Goal: Transaction & Acquisition: Purchase product/service

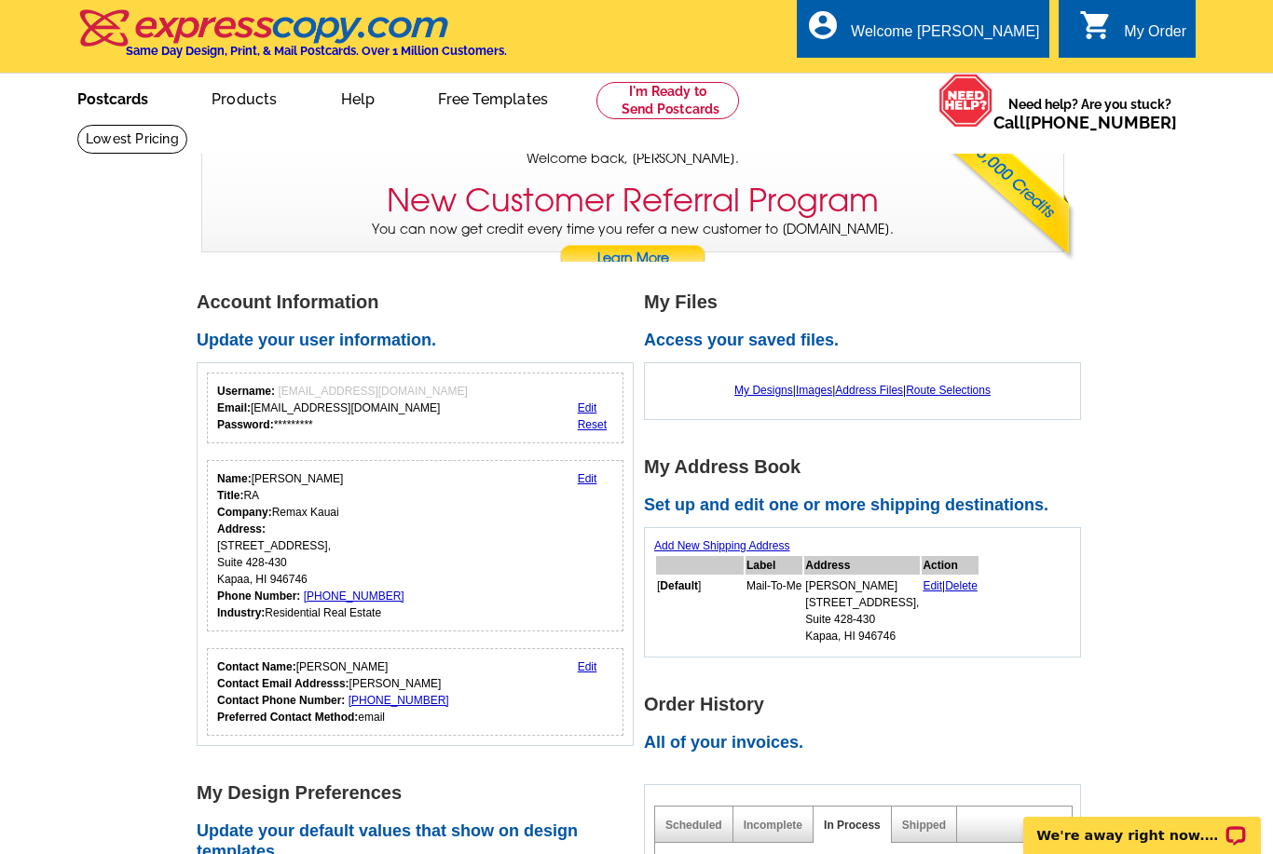
click at [130, 94] on link "Postcards" at bounding box center [113, 97] width 130 height 44
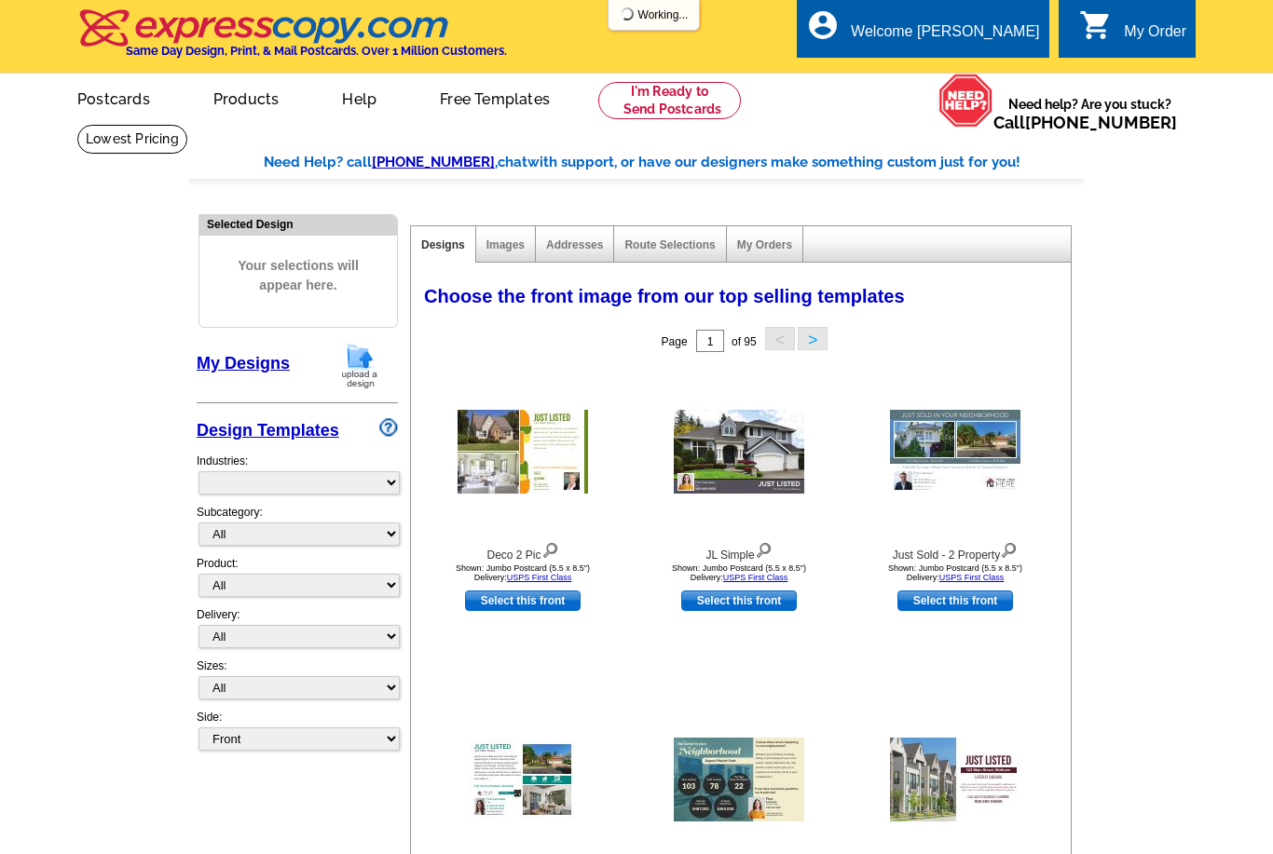
select select "785"
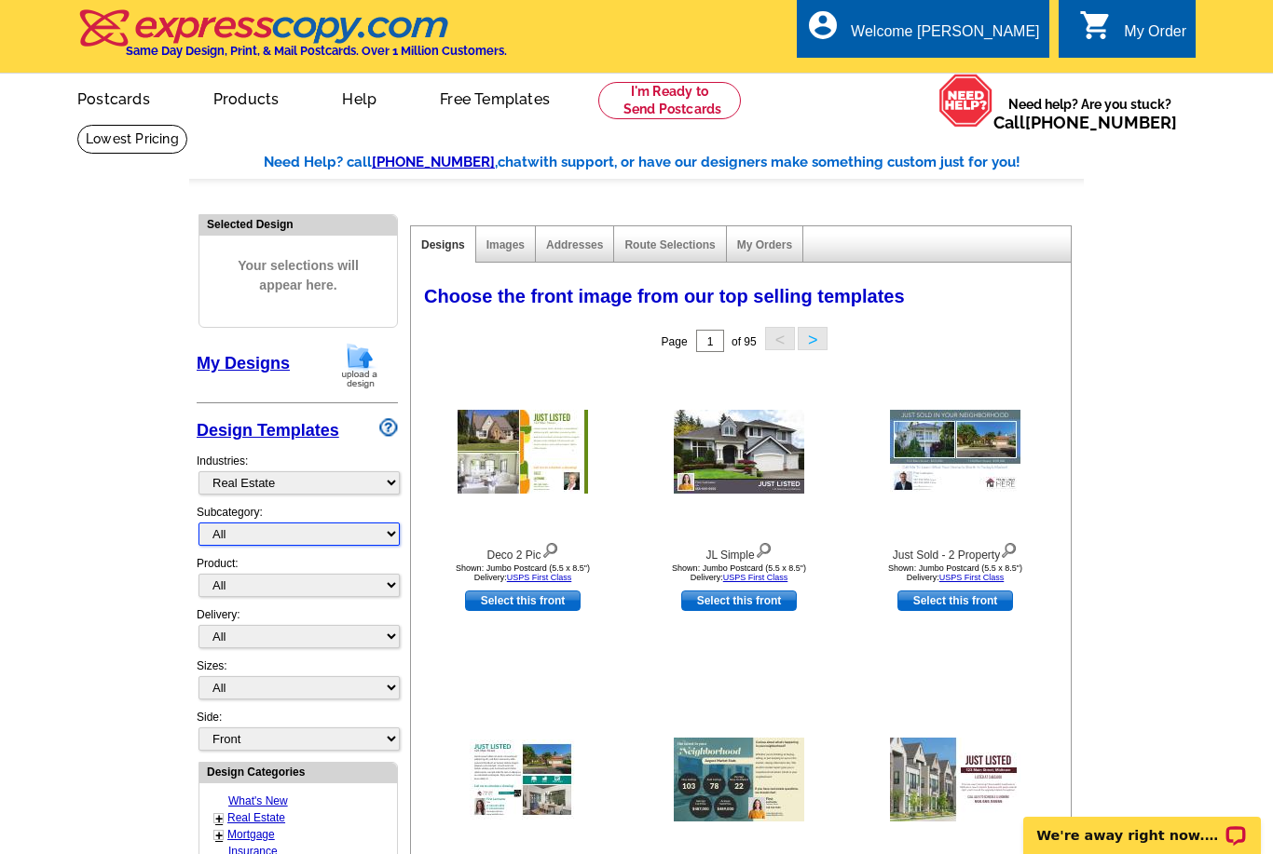
click at [368, 530] on select "All RE/MAX® Referrals [PERSON_NAME]® Berkshire Hathaway Home Services Century 2…" at bounding box center [298, 534] width 201 height 23
select select "807"
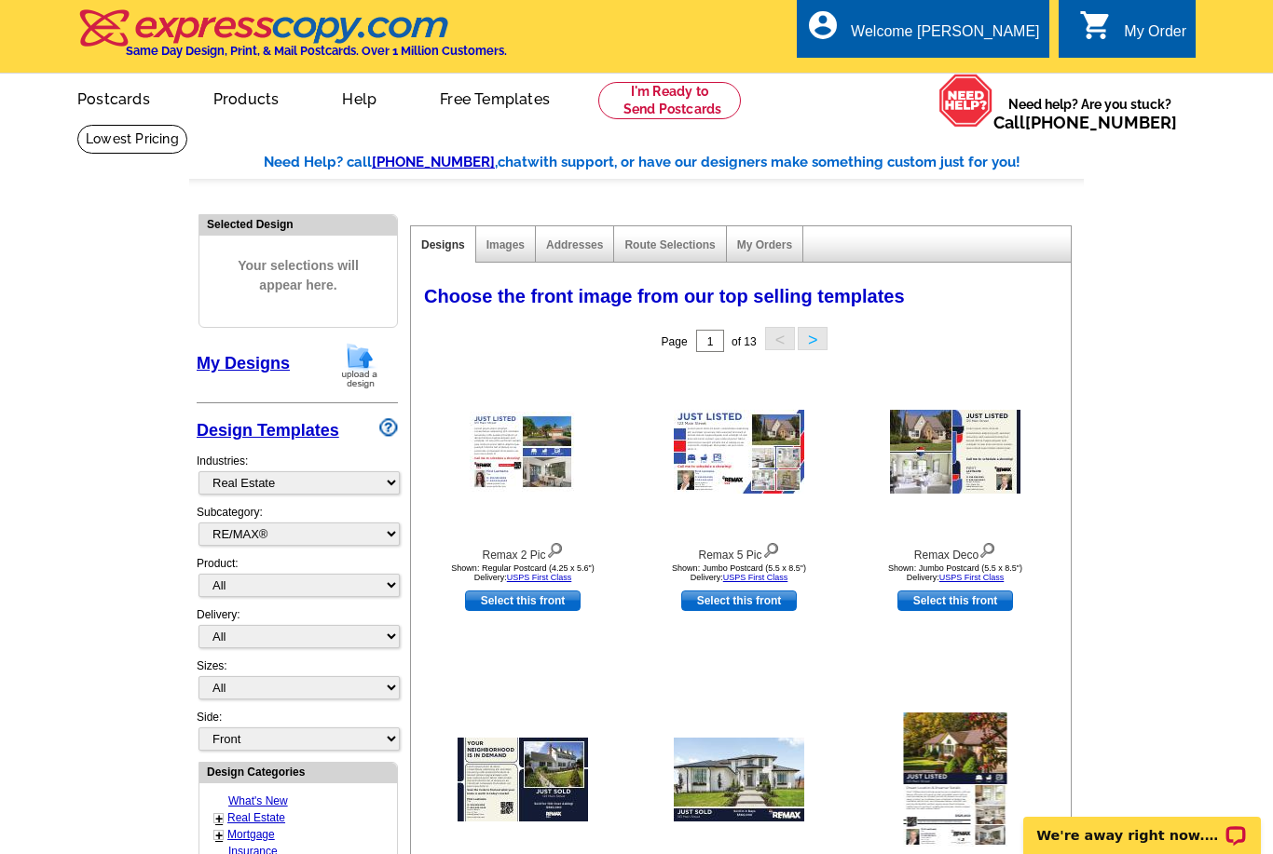
click at [361, 587] on select "All Postcards Letters and flyers Business Cards Door Hangers Greeting Cards" at bounding box center [298, 585] width 201 height 23
select select "1"
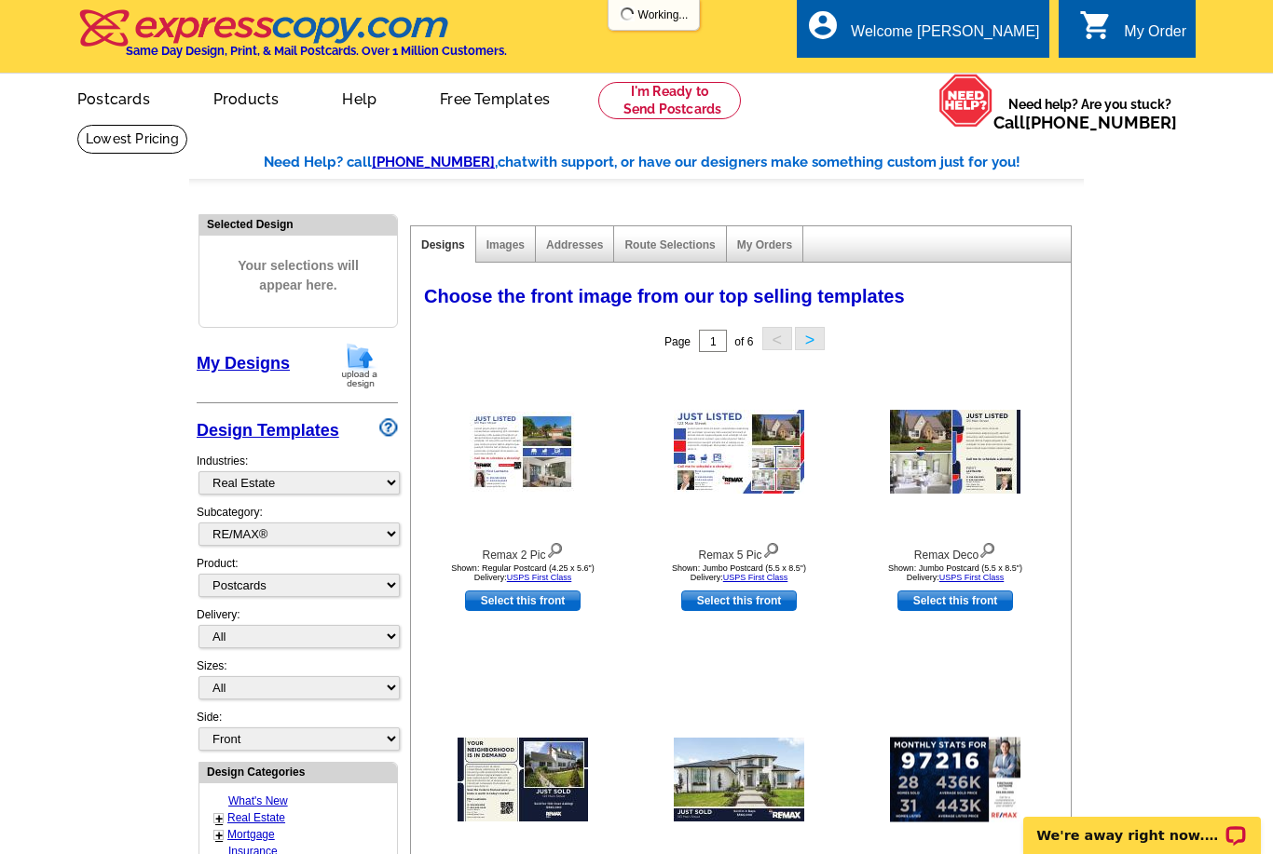
click at [348, 629] on select "All First Class Mail Shipped to Me EDDM Save 66% on Postage" at bounding box center [298, 636] width 201 height 23
click at [367, 632] on select "All First Class Mail Shipped to Me EDDM Save 66% on Postage" at bounding box center [298, 636] width 201 height 23
click at [384, 625] on select "All First Class Mail Shipped to Me EDDM Save 66% on Postage" at bounding box center [298, 636] width 201 height 23
click at [379, 678] on select "All Jumbo Postcard (5.5" x 8.5") Regular Postcard (4.25" x 5.6") Panoramic Post…" at bounding box center [298, 687] width 201 height 23
select select "1"
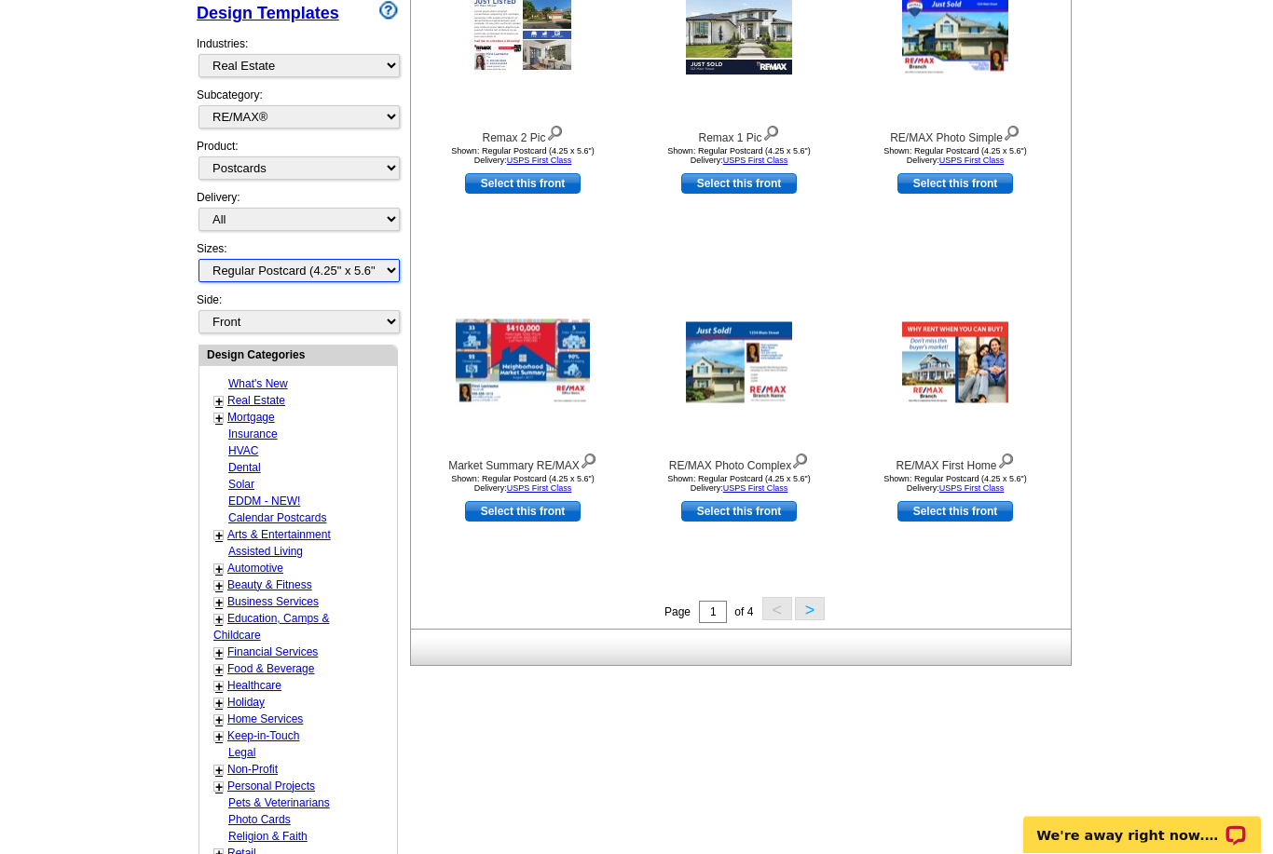
scroll to position [420, 0]
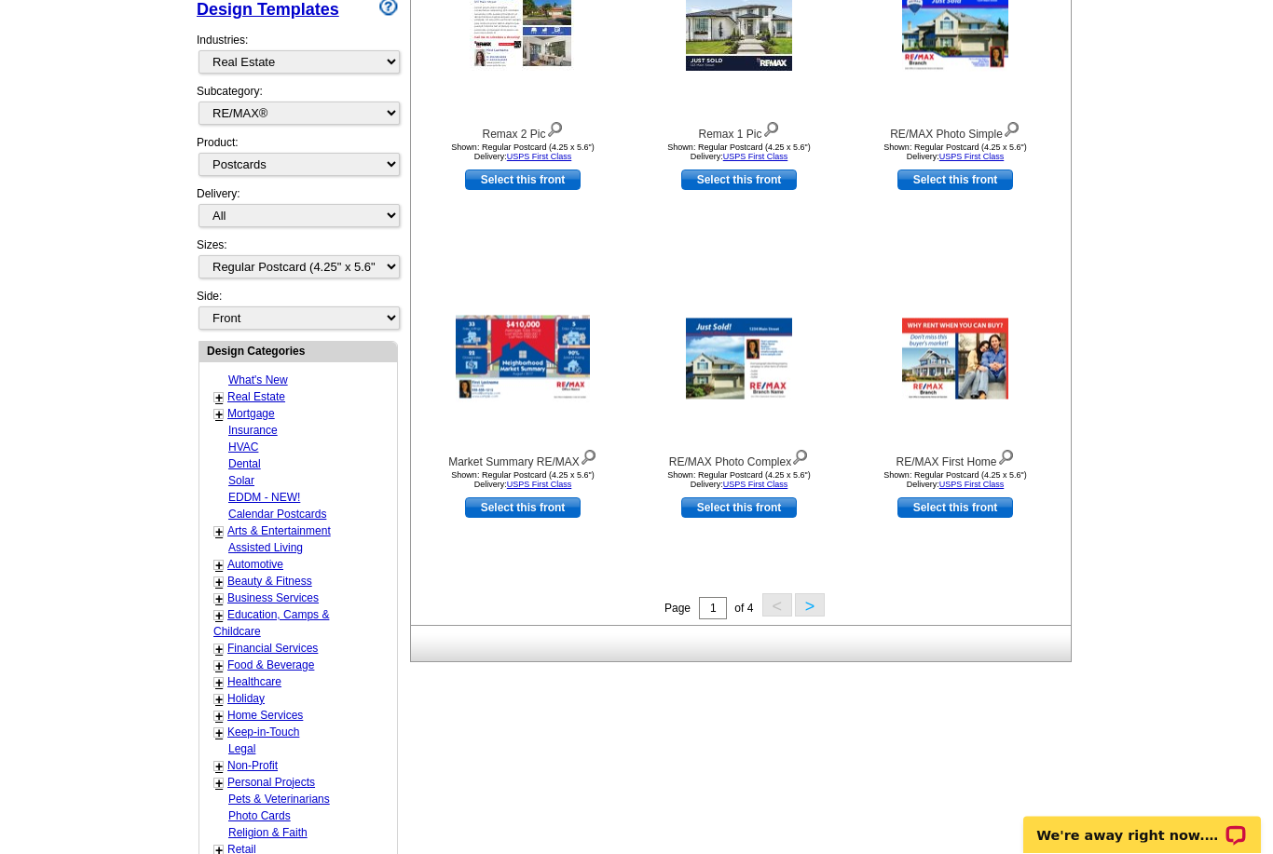
click at [273, 391] on link "Real Estate" at bounding box center [256, 397] width 58 height 13
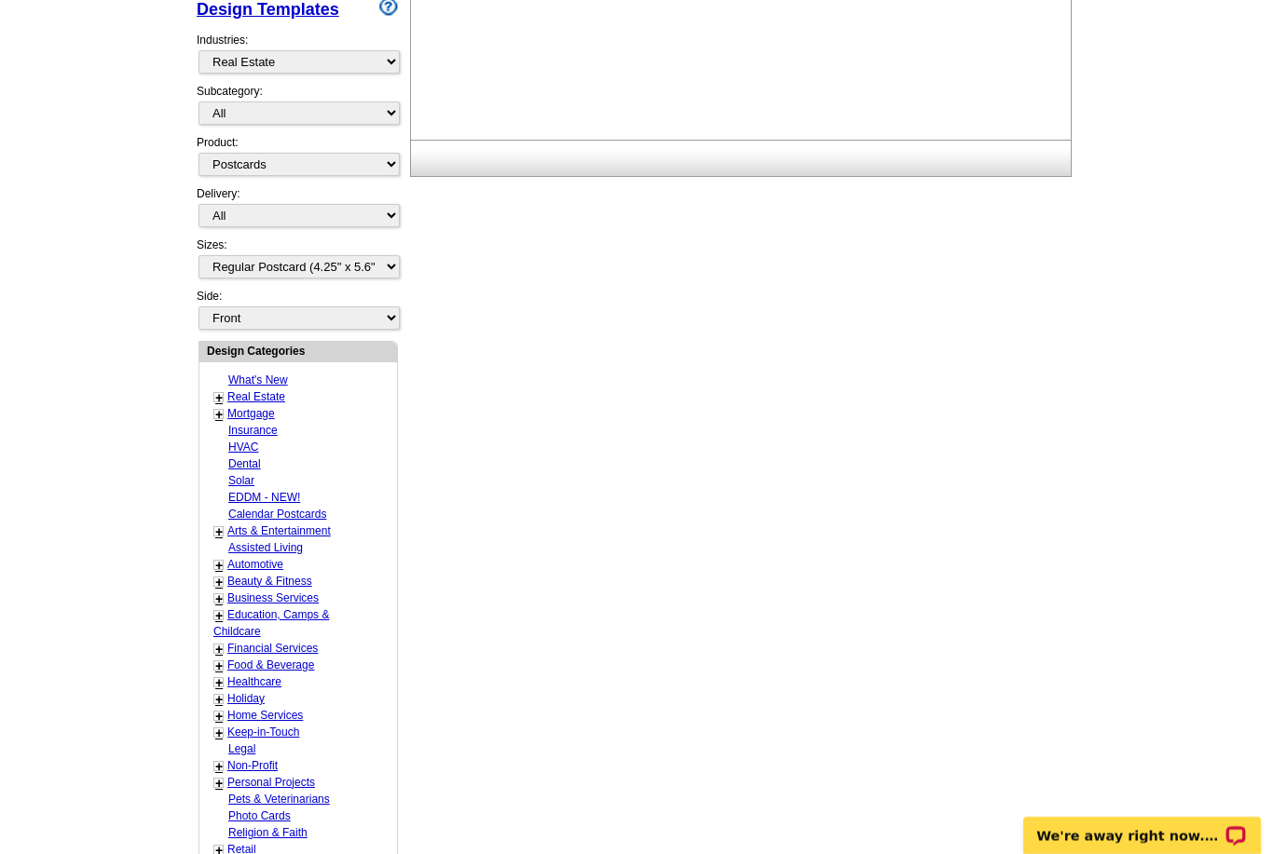
click at [259, 407] on link "Mortgage" at bounding box center [251, 413] width 48 height 13
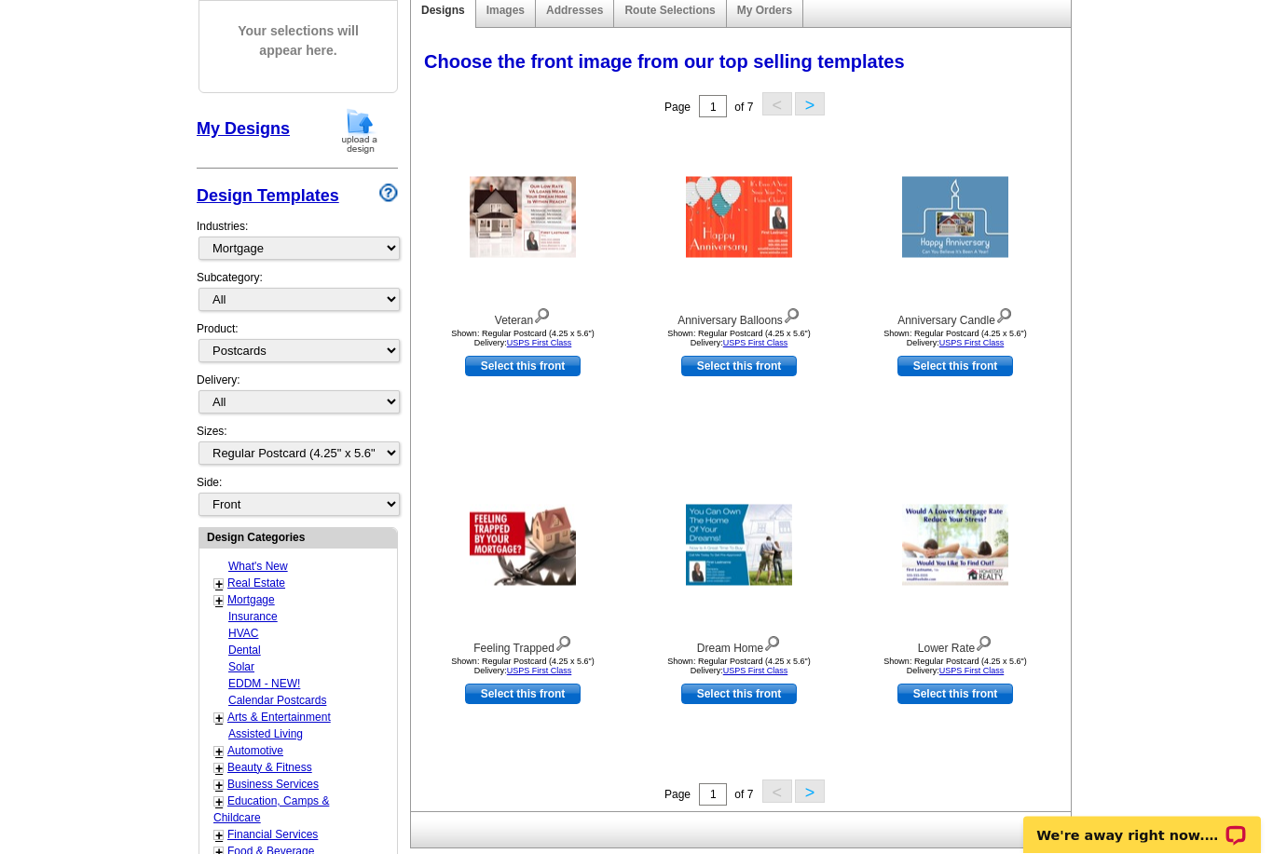
scroll to position [235, 0]
click at [283, 577] on link "Real Estate" at bounding box center [256, 583] width 58 height 13
select select "785"
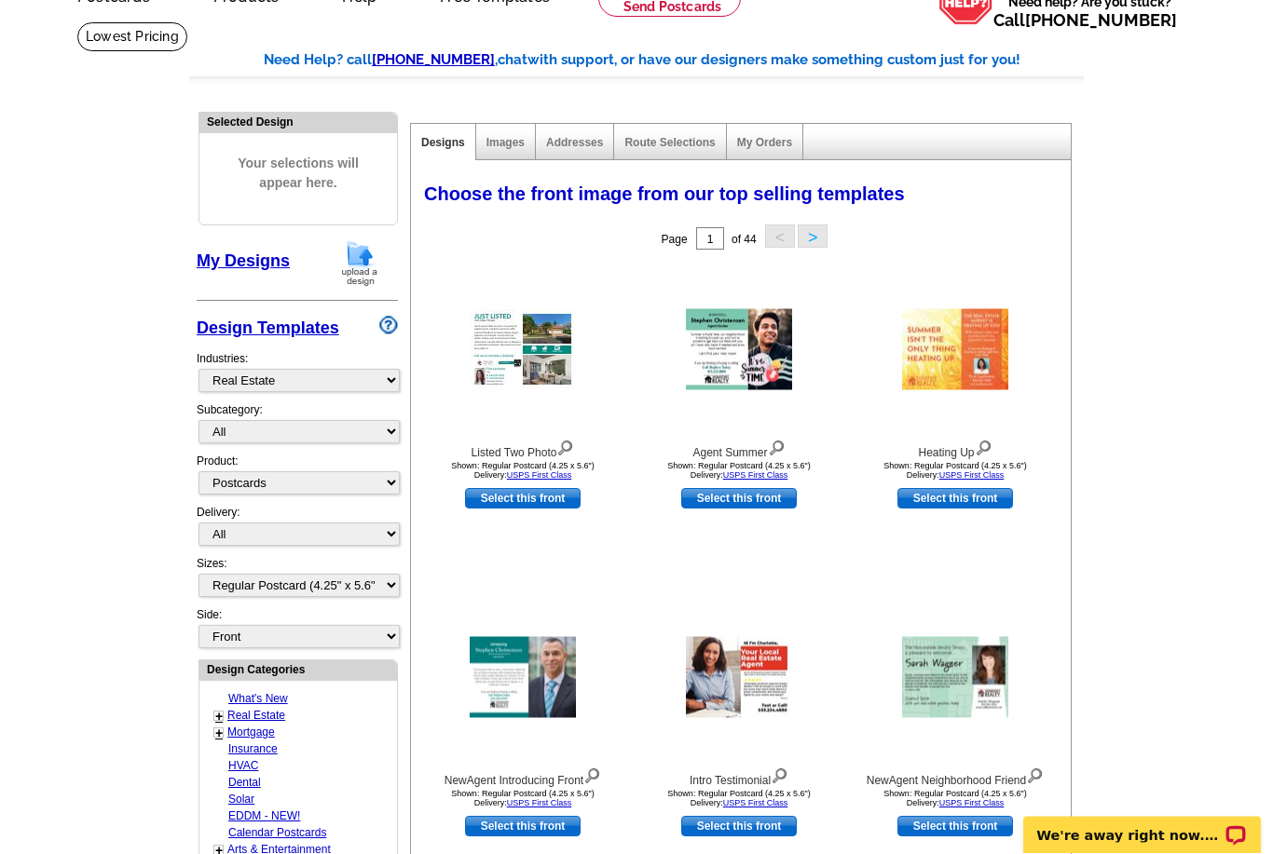
scroll to position [104, 0]
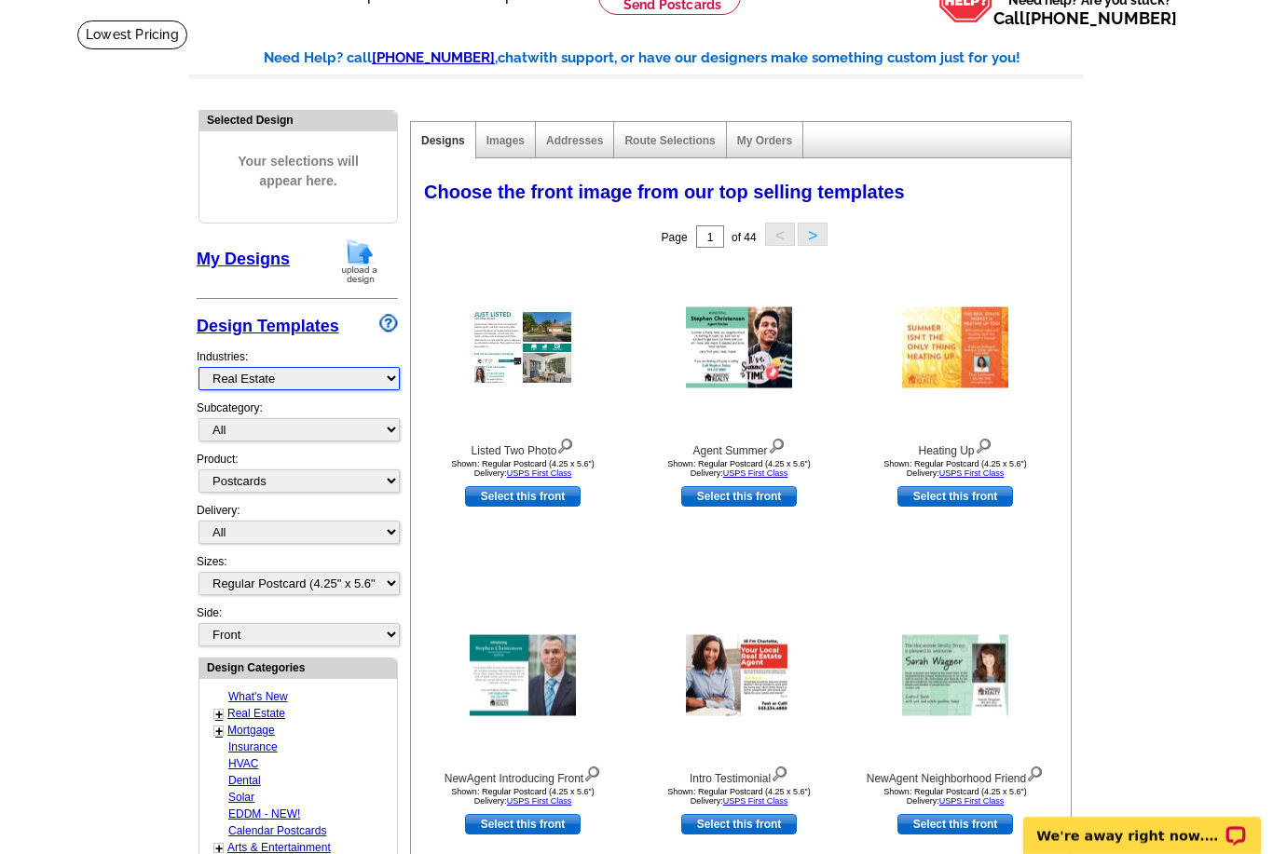
click at [361, 375] on select "What's New Real Estate Mortgage Insurance HVAC Dental Solar EDDM - NEW! Calenda…" at bounding box center [298, 378] width 201 height 23
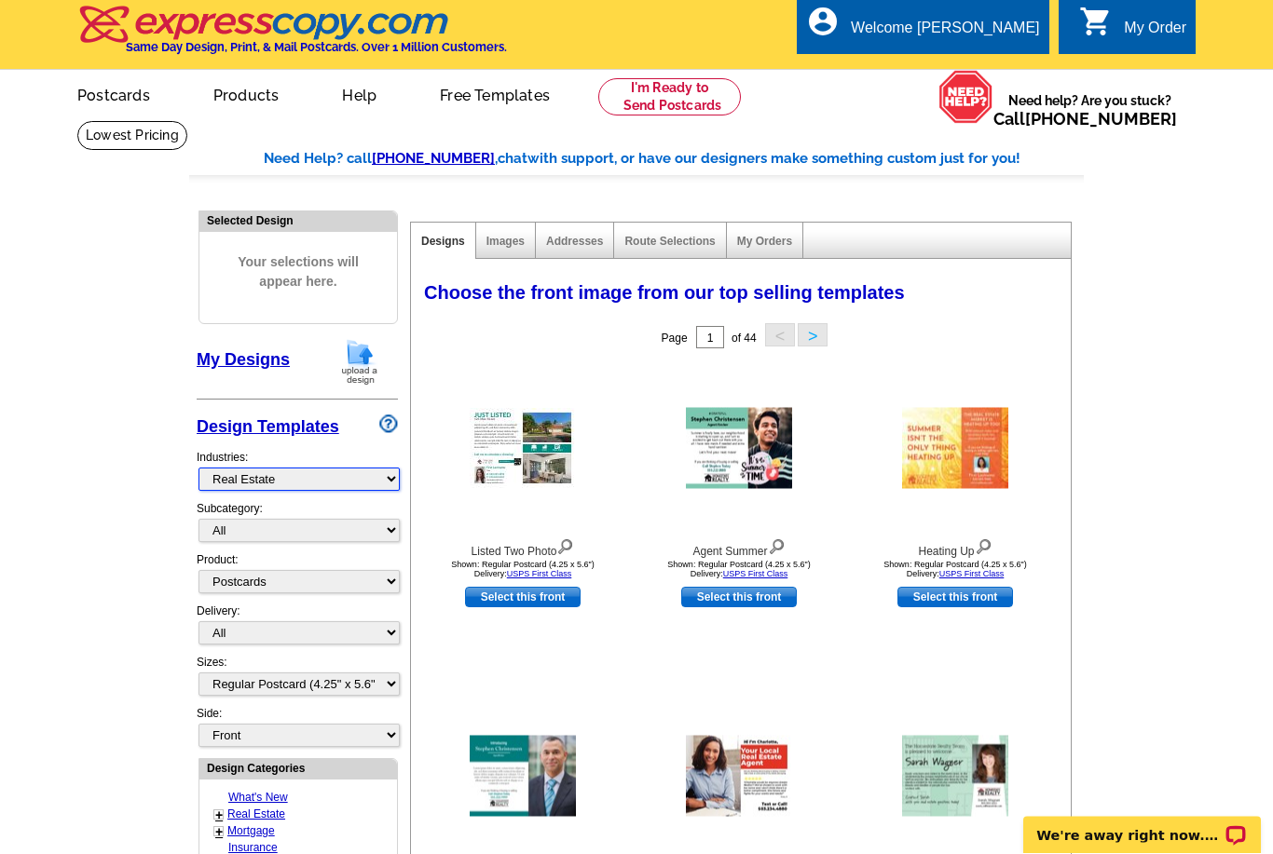
scroll to position [0, 0]
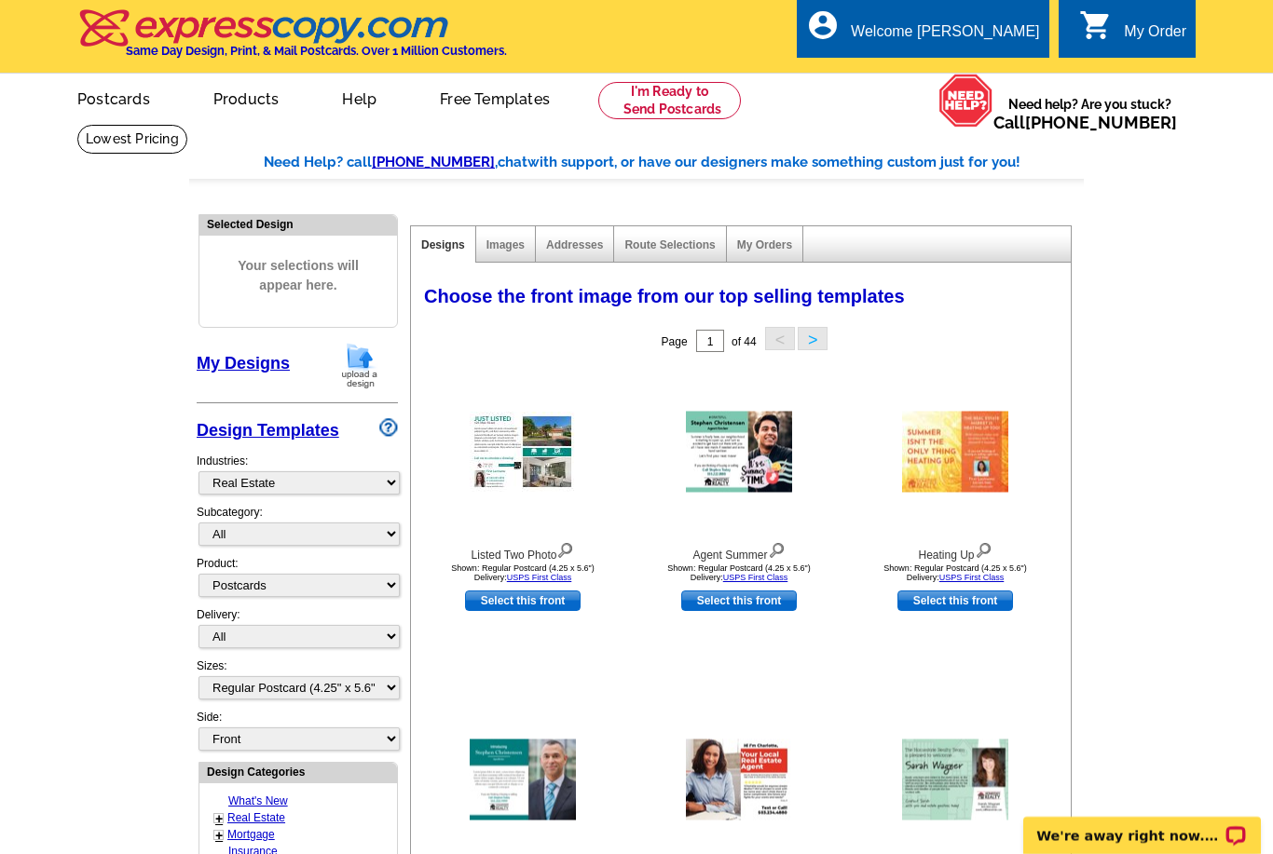
click at [357, 533] on select "All RE/MAX® Referrals Keller Williams® Berkshire Hathaway Home Services Century…" at bounding box center [298, 534] width 201 height 23
select select "807"
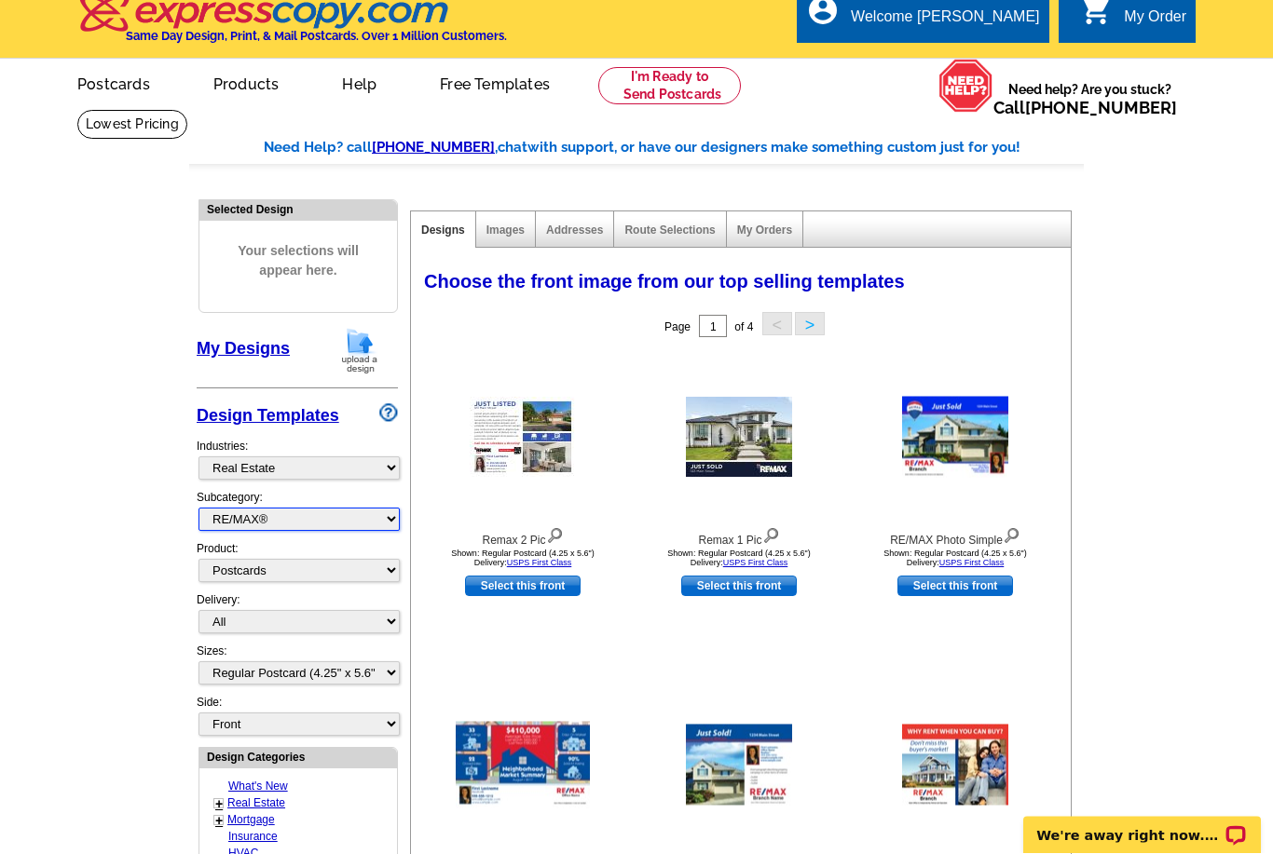
scroll to position [21, 0]
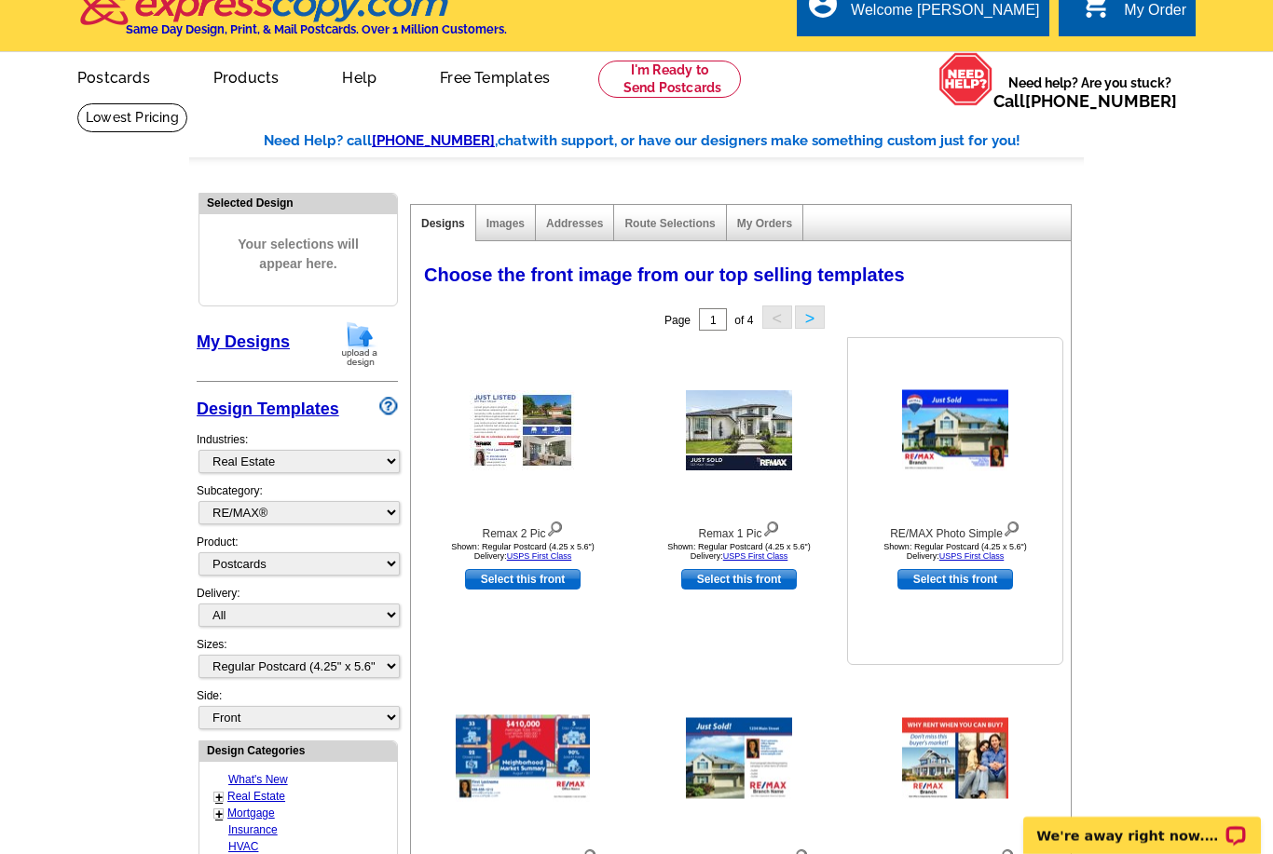
click at [978, 467] on img at bounding box center [955, 430] width 106 height 81
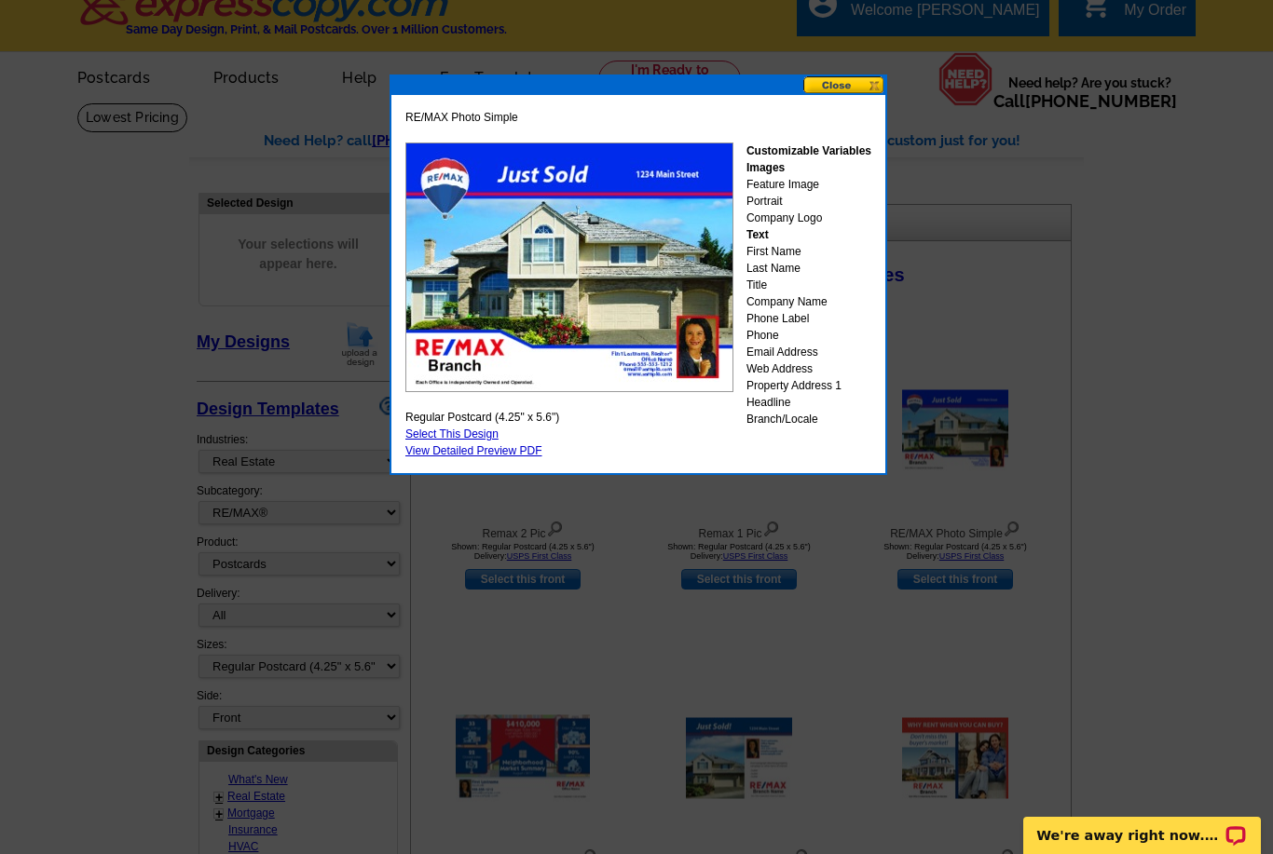
click at [831, 76] on button at bounding box center [844, 85] width 82 height 18
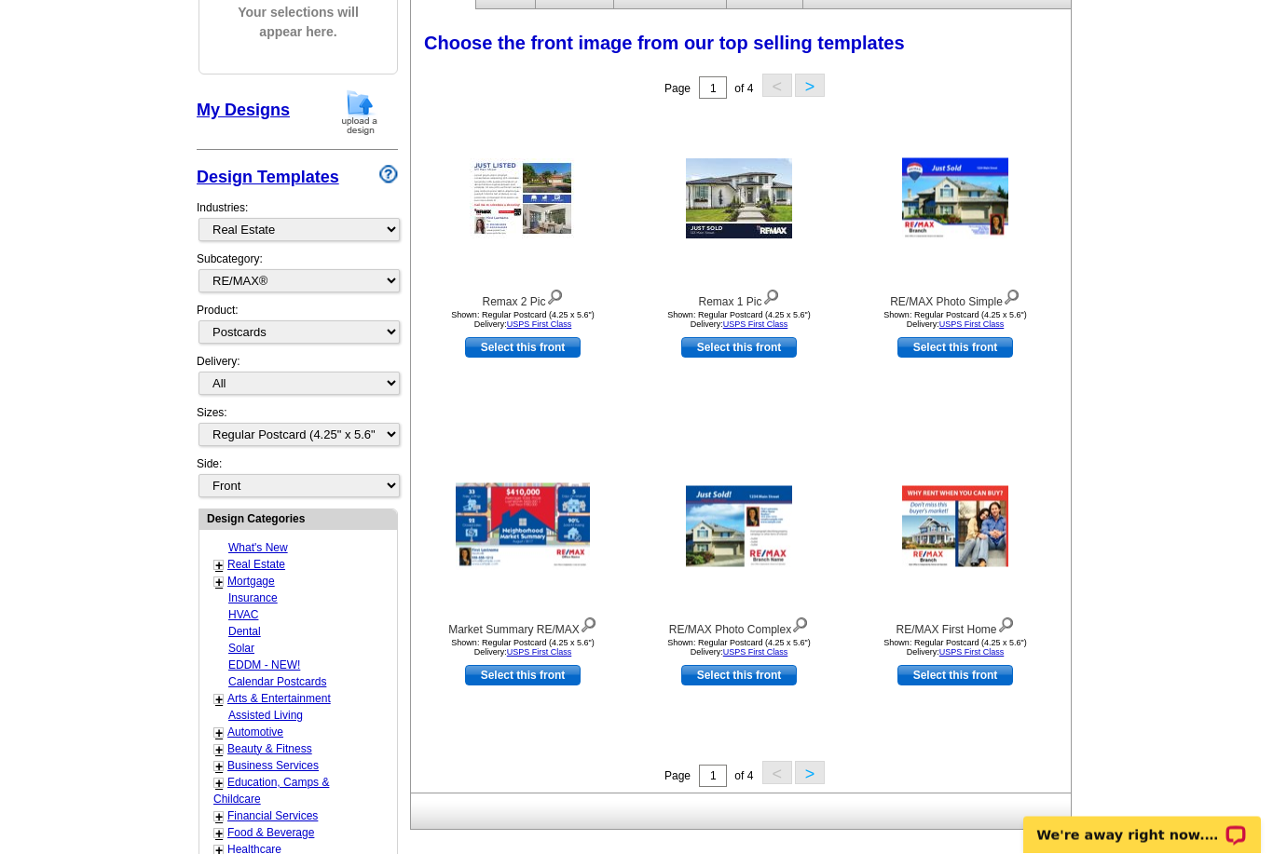
scroll to position [254, 0]
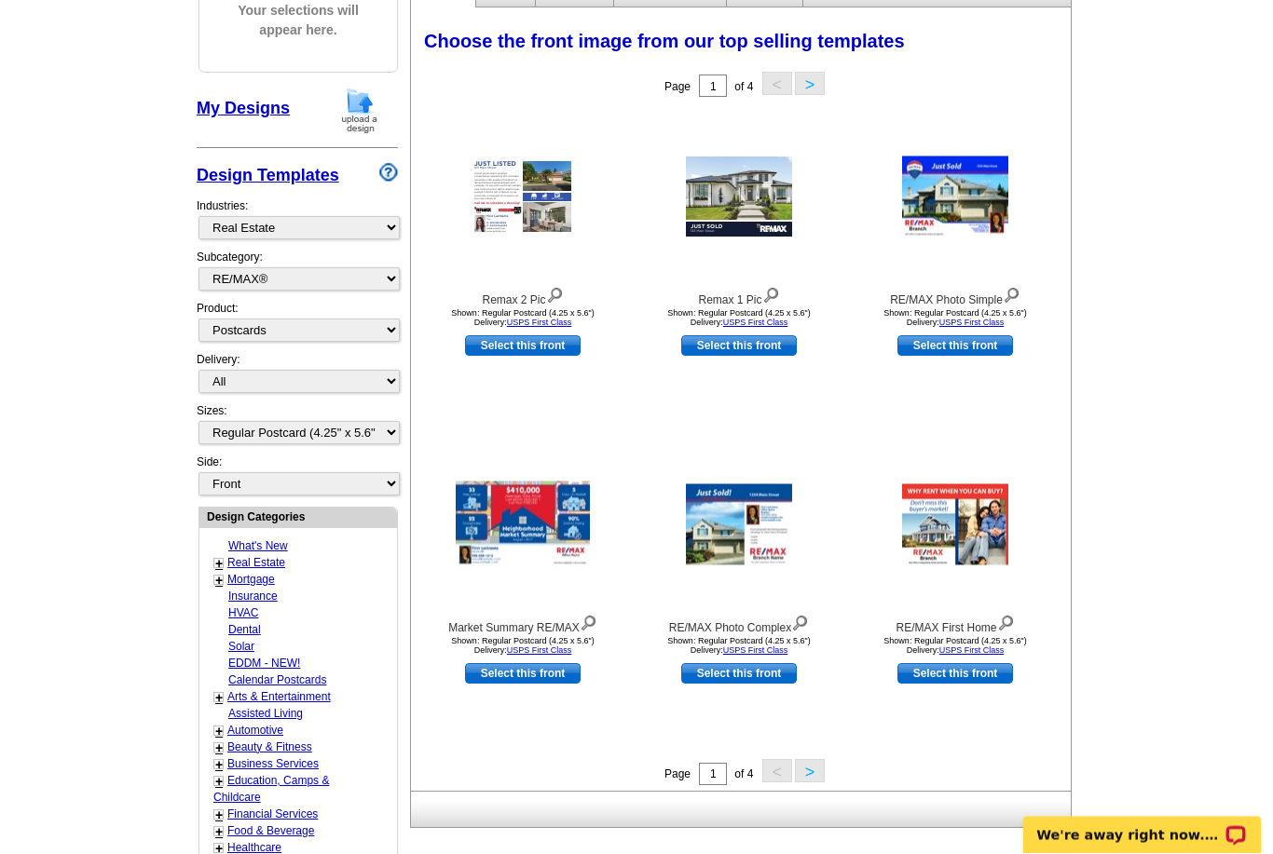
click at [363, 71] on div "Your selections will appear here." at bounding box center [298, 26] width 198 height 91
click at [399, 75] on div "Selected Design Your selections will appear here. My Designs Design Templates I…" at bounding box center [297, 585] width 211 height 1273
click at [406, 78] on div "Designs Images Addresses Route Selections My Orders Choose the front image from…" at bounding box center [739, 400] width 669 height 902
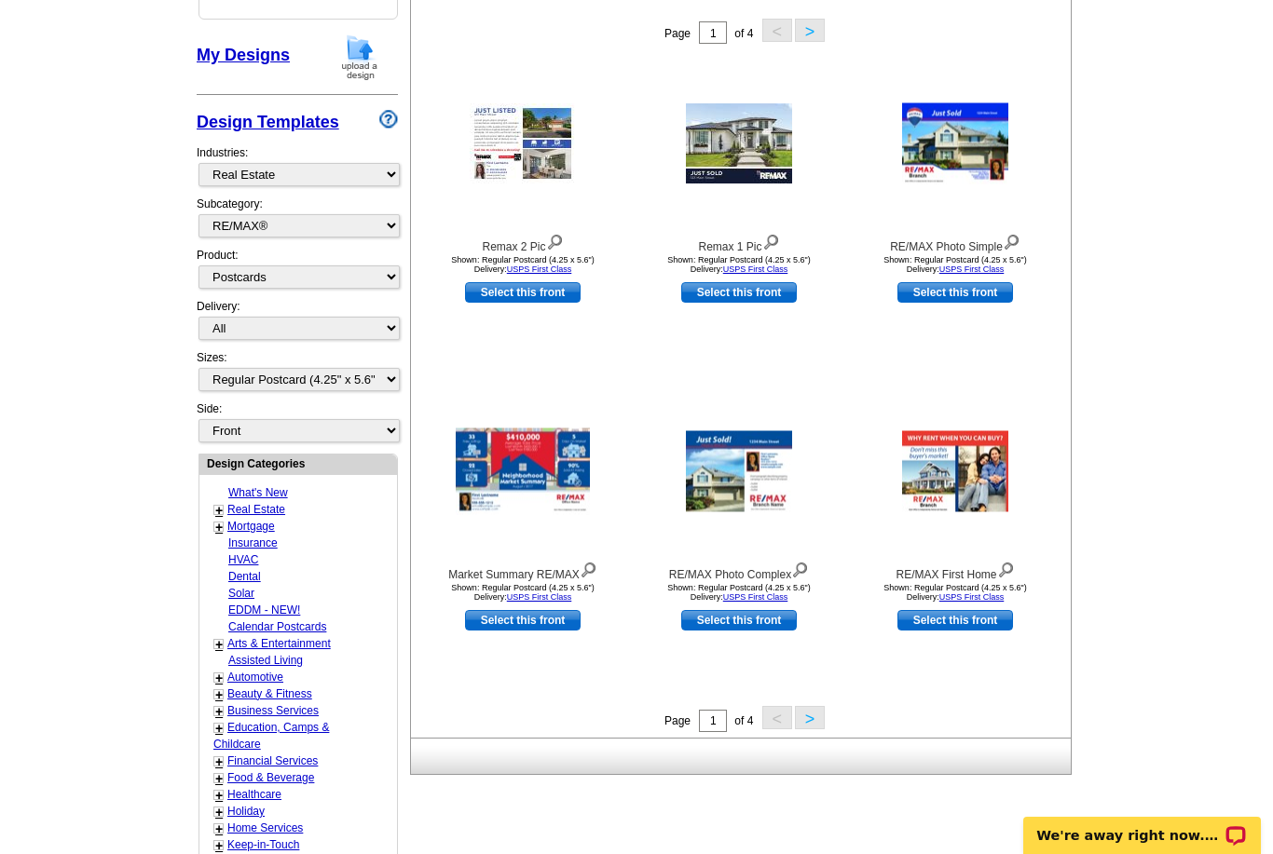
scroll to position [310, 0]
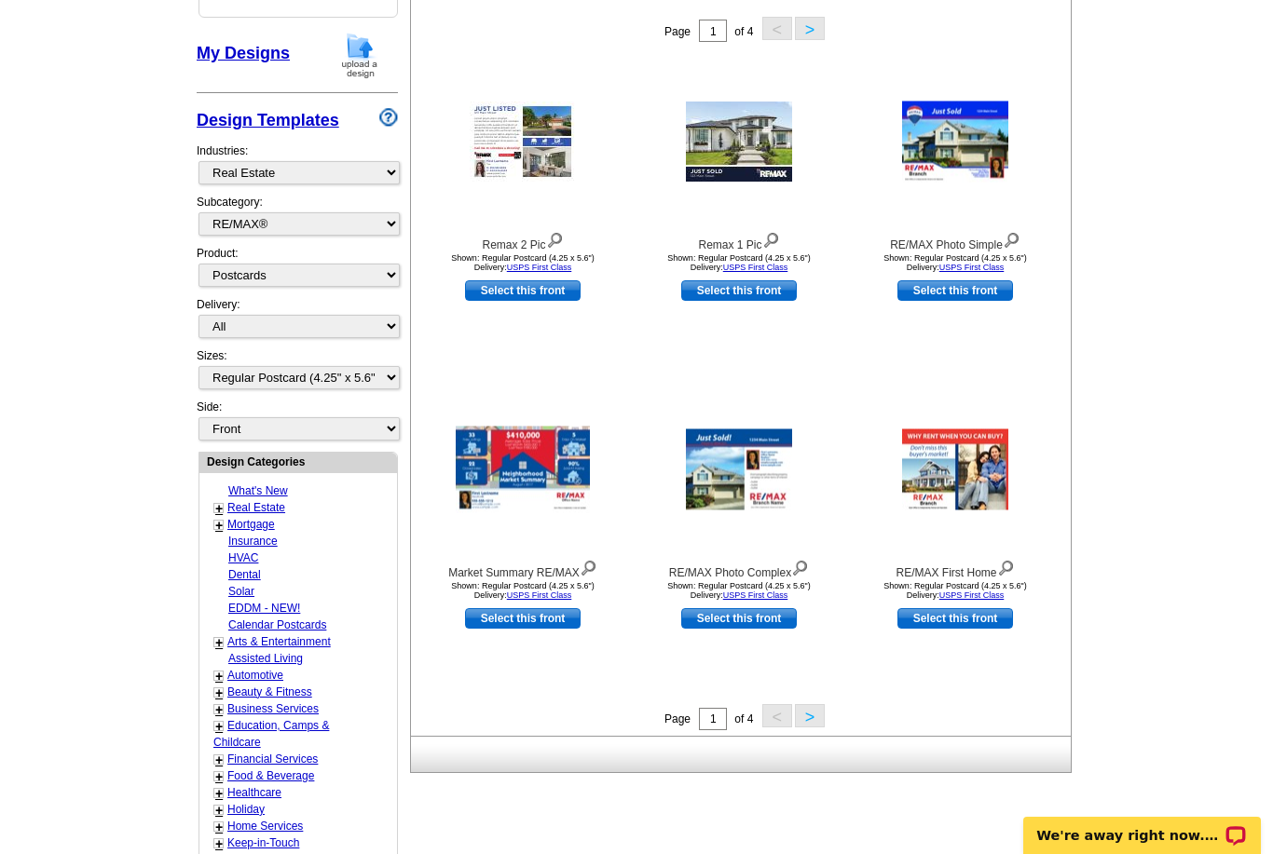
click at [371, 21] on div "Selected Design Your selections will appear here. My Designs Design Templates I…" at bounding box center [297, 529] width 211 height 1273
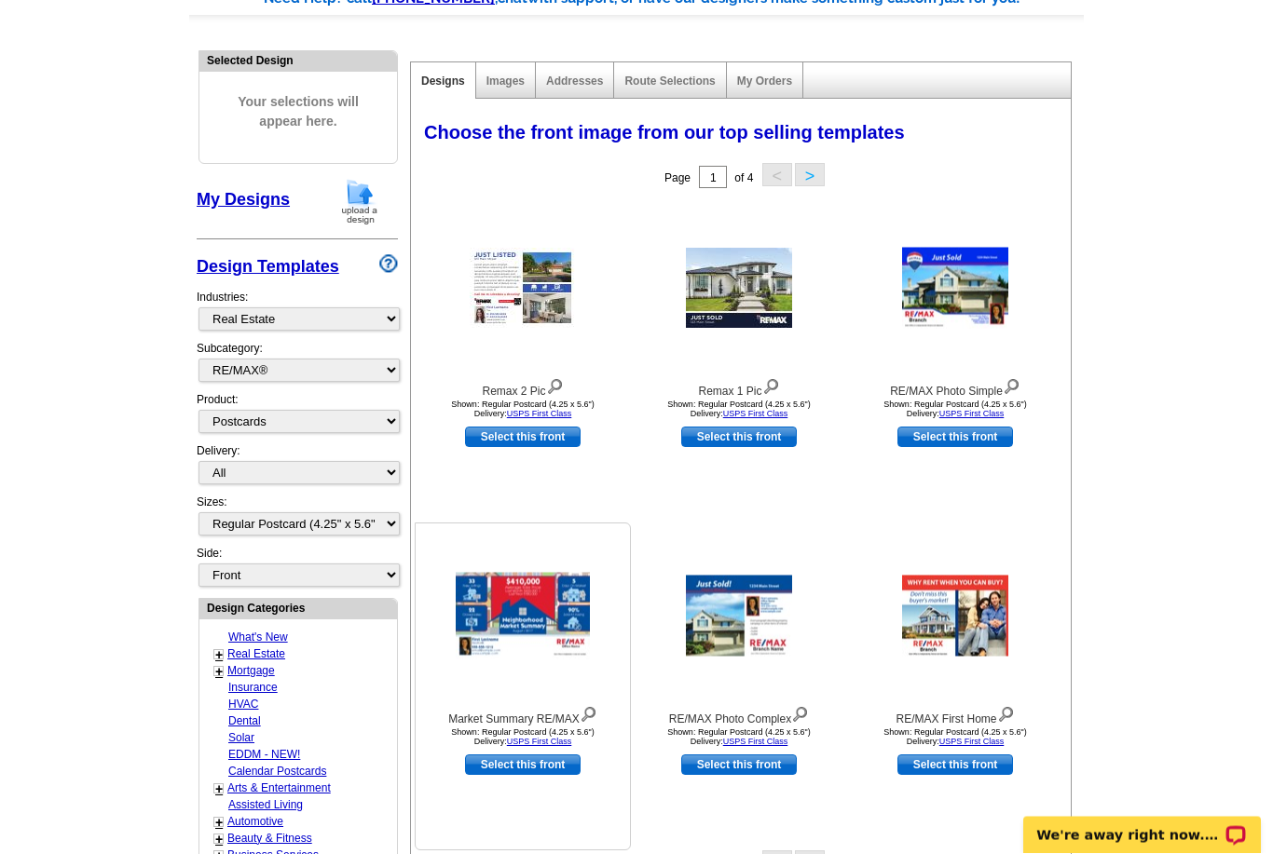
click at [517, 607] on img at bounding box center [523, 617] width 134 height 87
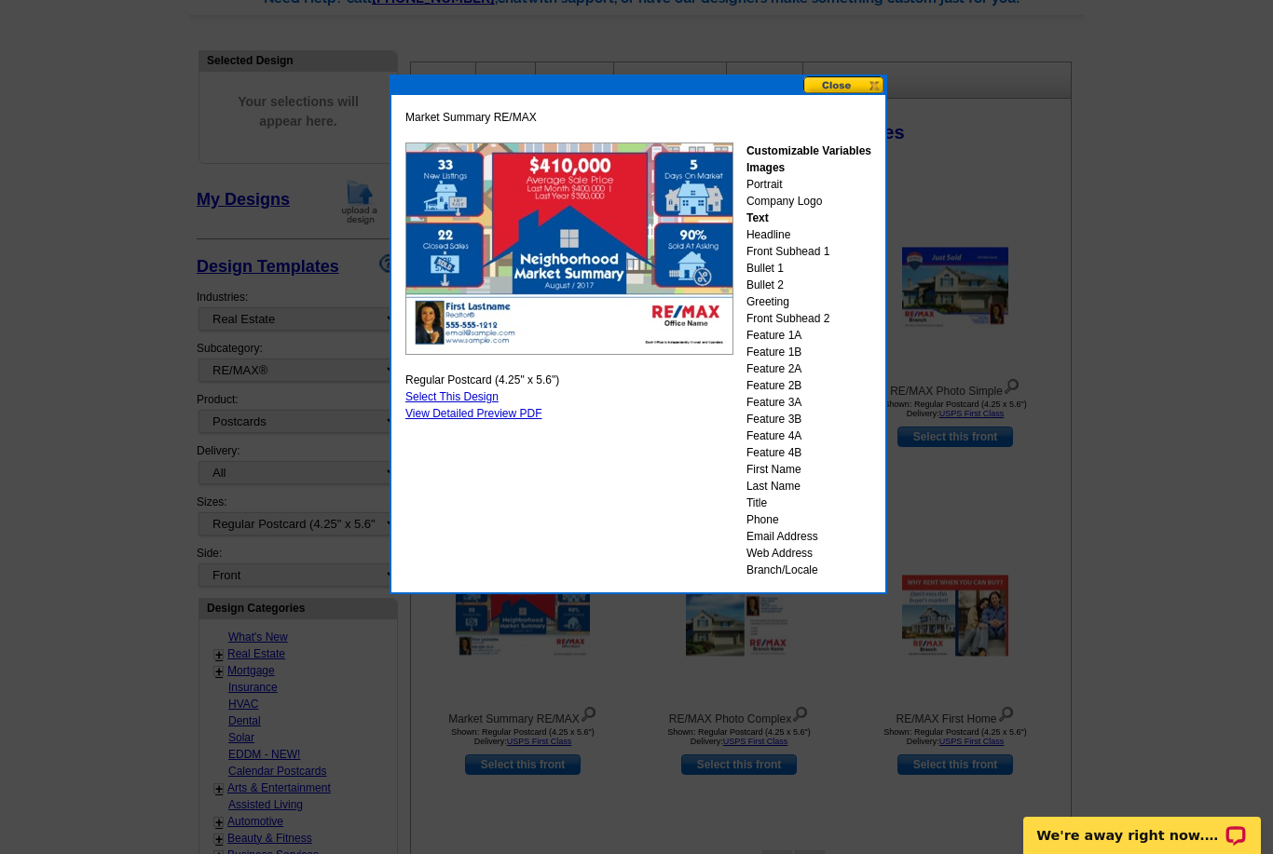
click at [847, 78] on button at bounding box center [844, 85] width 82 height 18
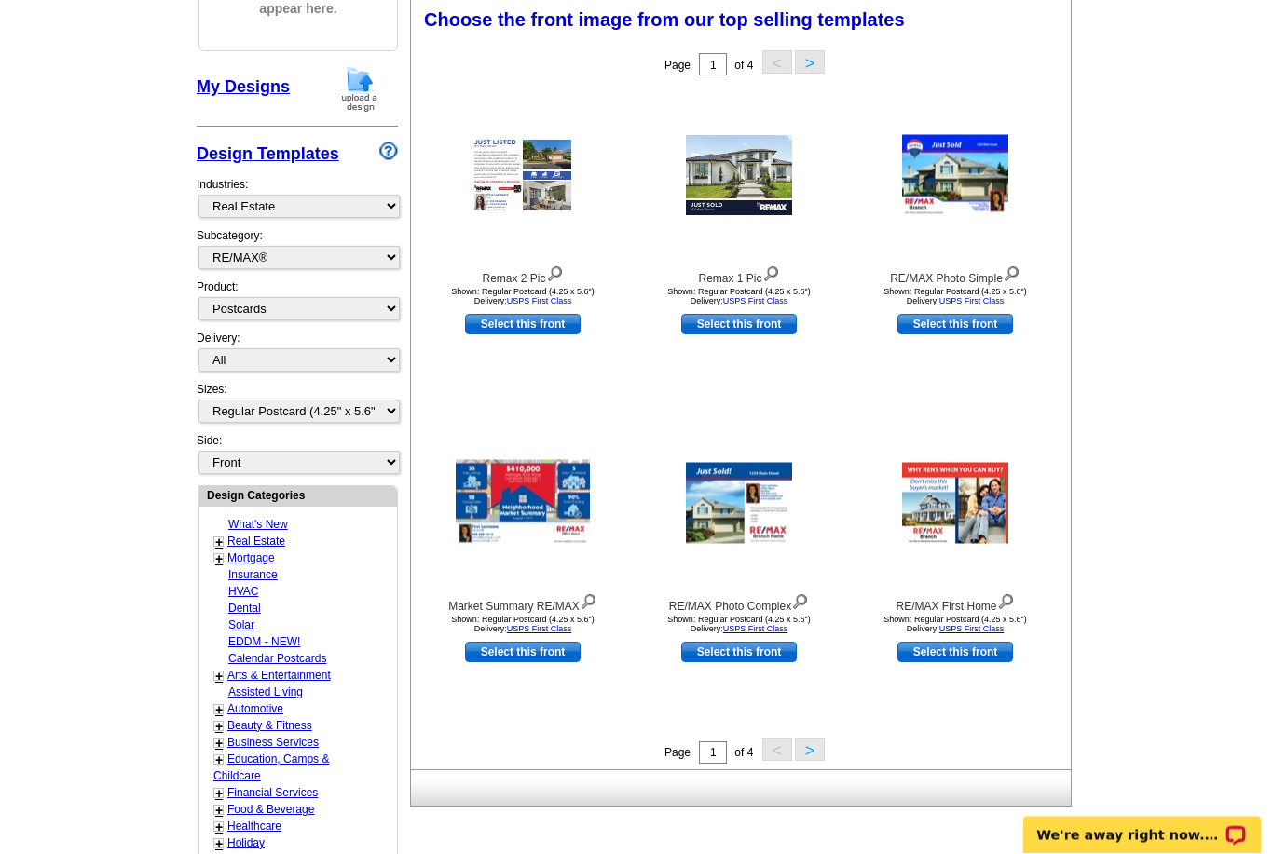
scroll to position [296, 0]
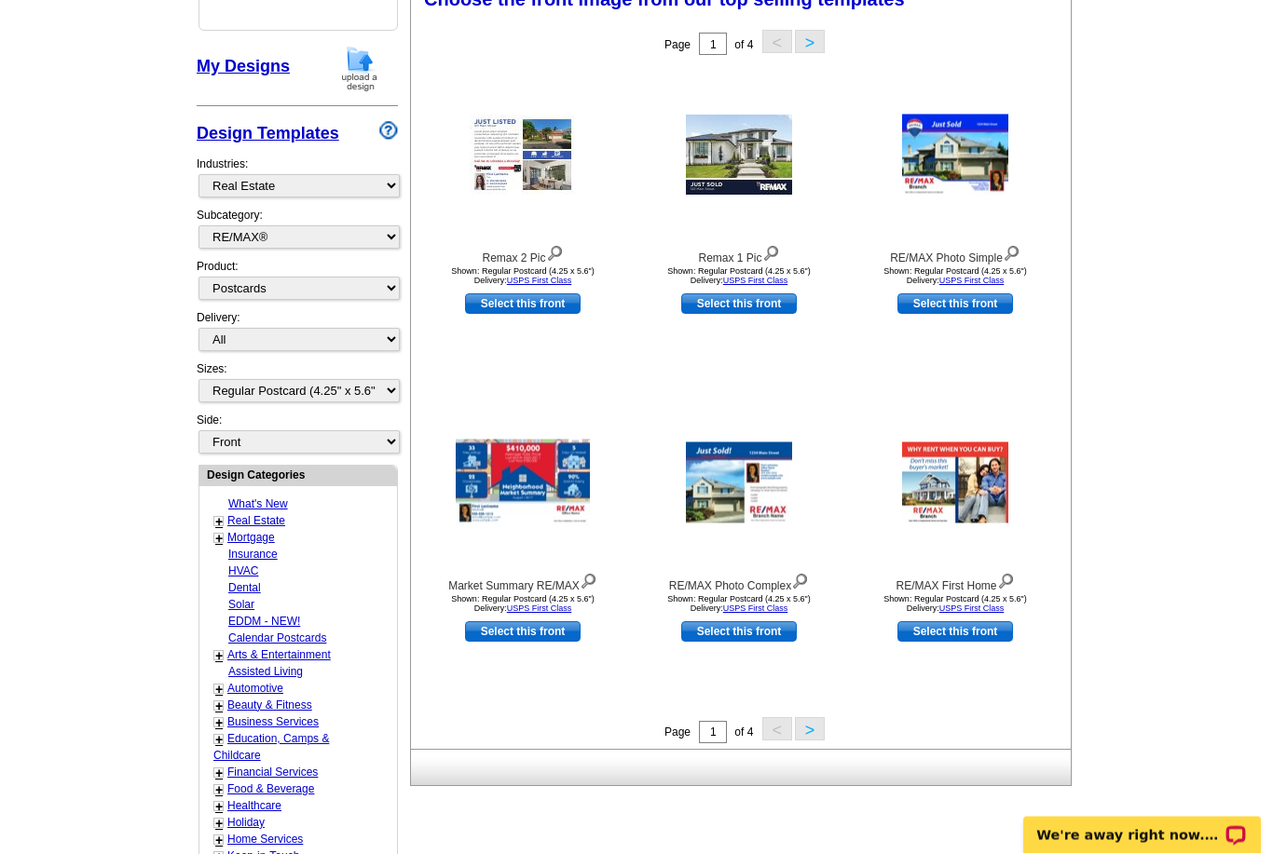
click at [823, 729] on button ">" at bounding box center [810, 729] width 30 height 23
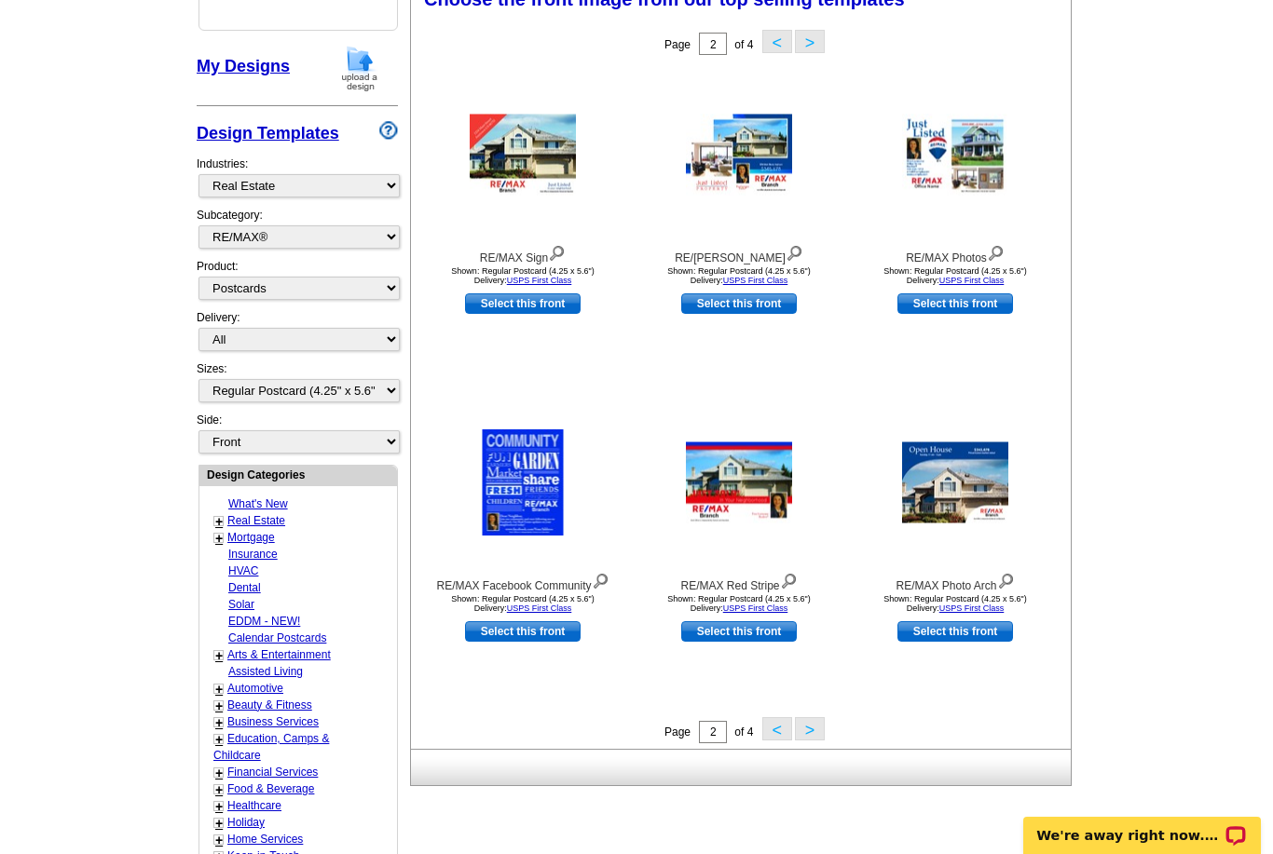
click at [762, 741] on button "<" at bounding box center [777, 728] width 30 height 23
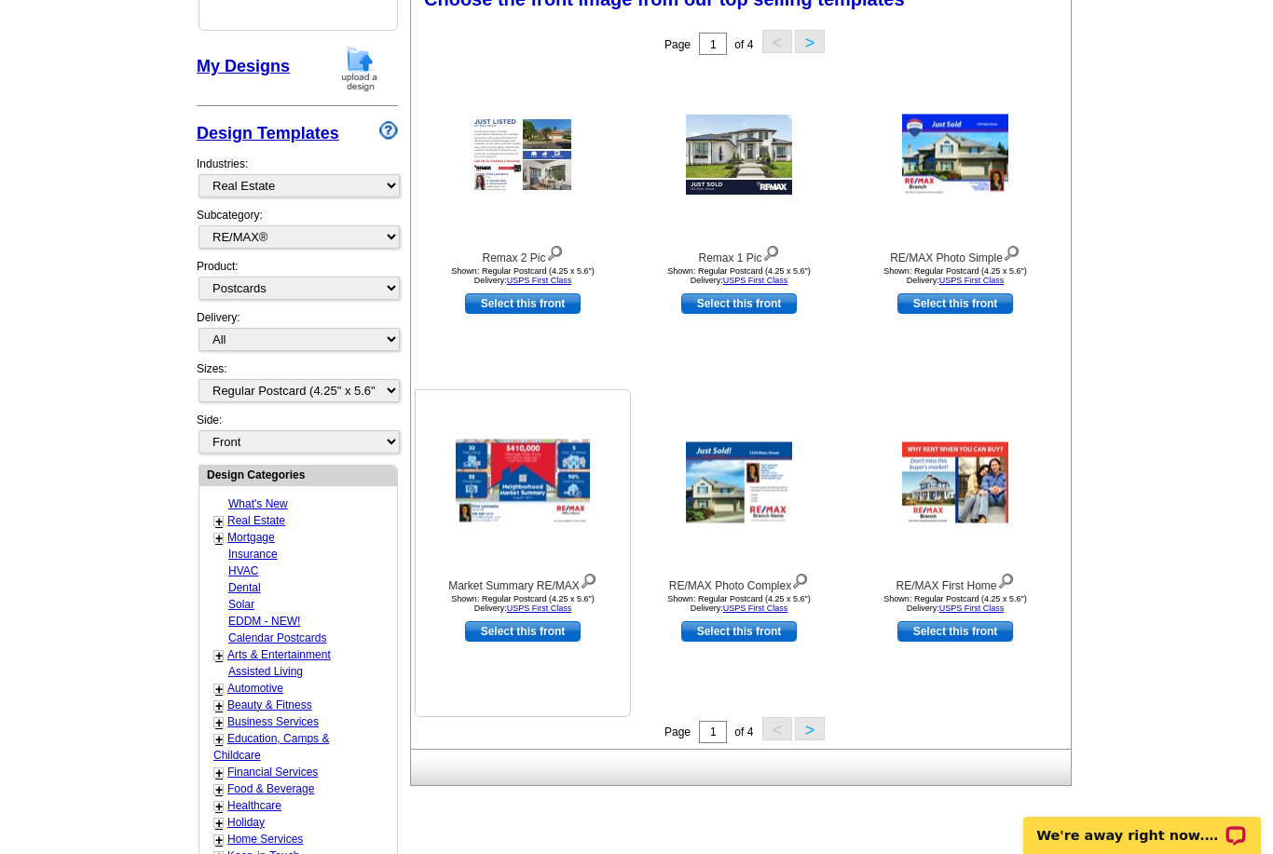
click at [551, 516] on img at bounding box center [523, 483] width 134 height 87
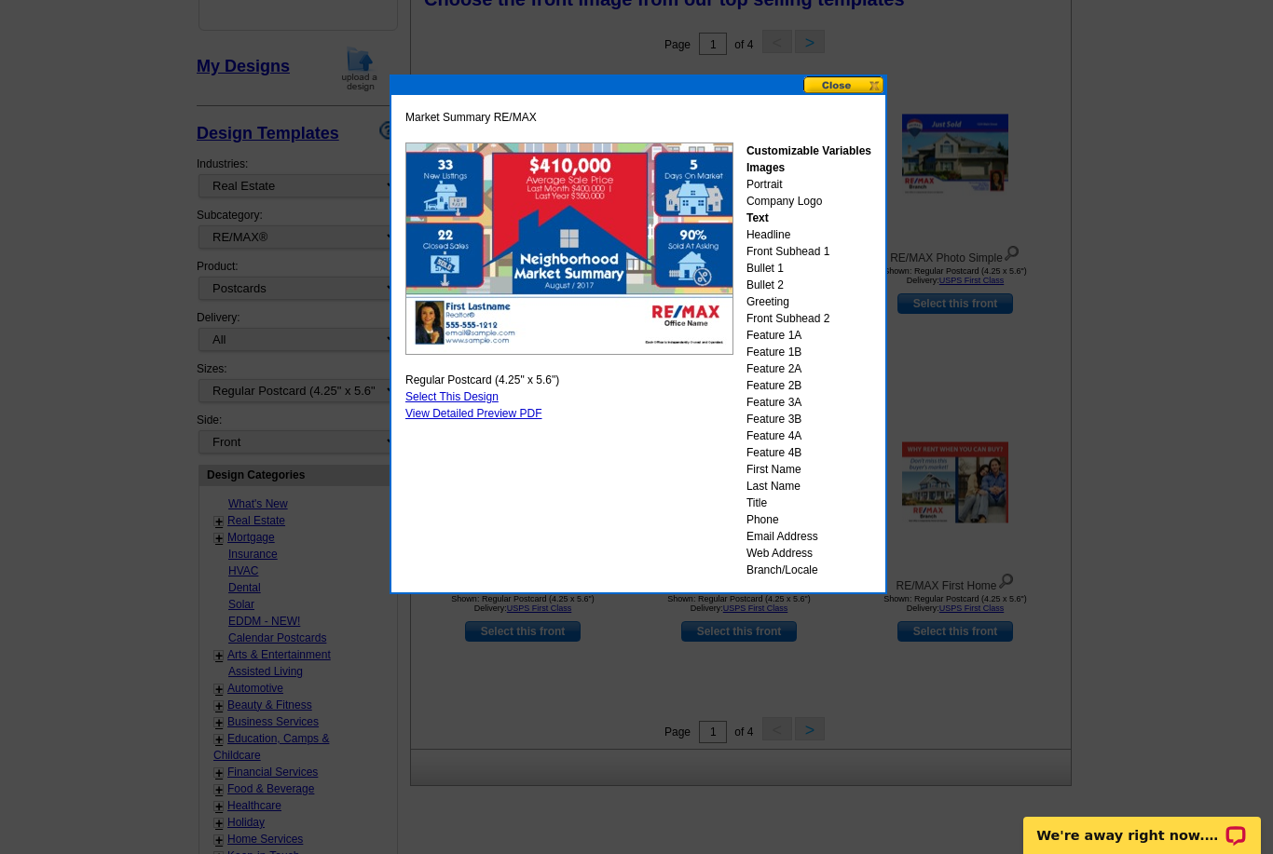
click at [484, 402] on link "Select This Design" at bounding box center [451, 396] width 93 height 13
select select "back"
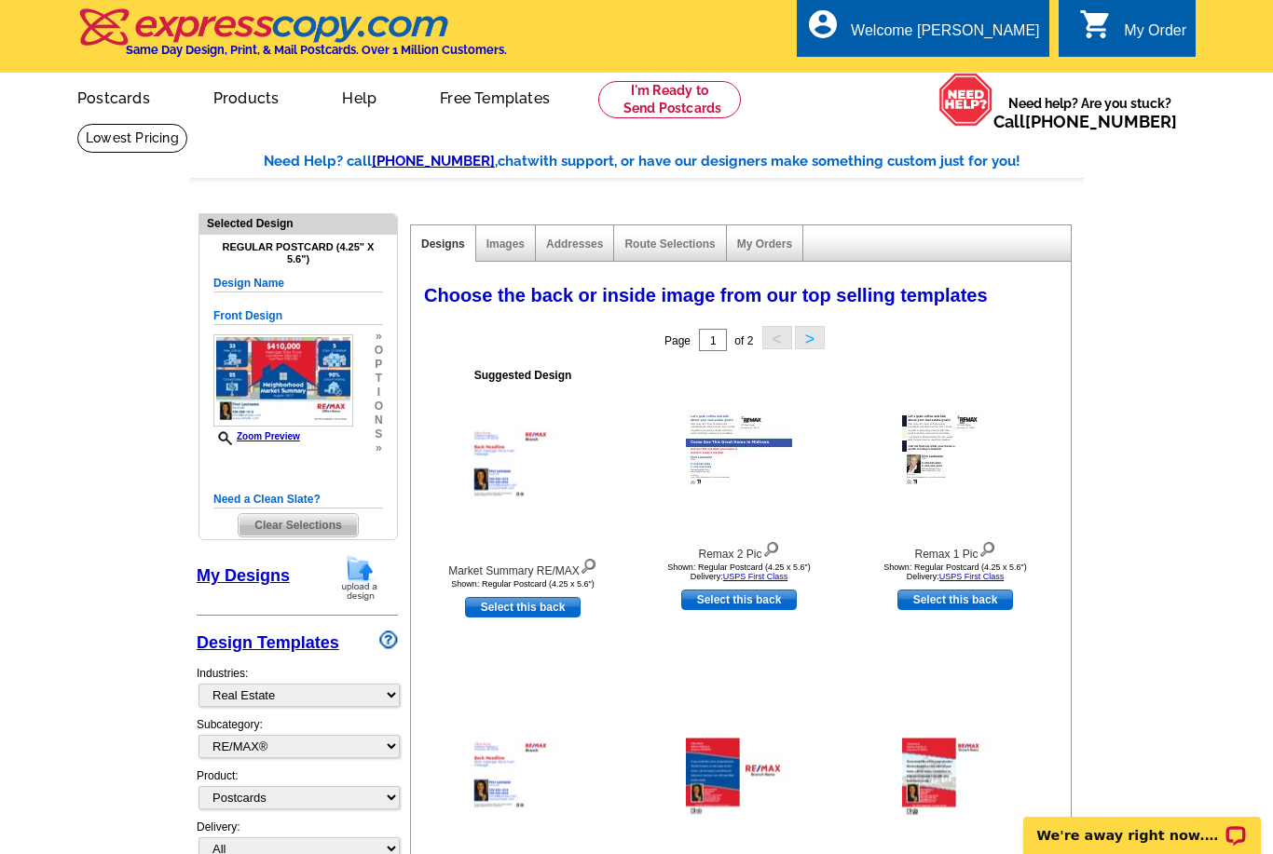
scroll to position [0, 0]
